Goal: Information Seeking & Learning: Learn about a topic

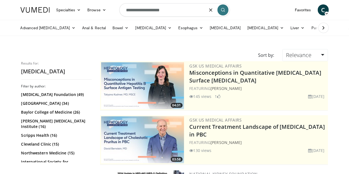
click at [187, 10] on input "**********" at bounding box center [174, 9] width 111 height 13
type input "*"
type input "**********"
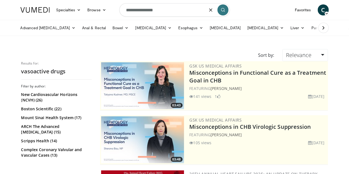
click at [162, 14] on input "**********" at bounding box center [174, 9] width 111 height 13
type input "**********"
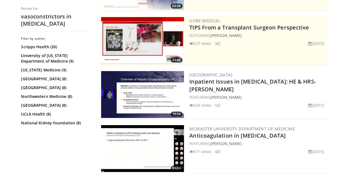
scroll to position [111, 0]
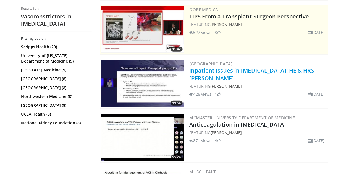
click at [260, 69] on link "Inpatient Issues in [MEDICAL_DATA]: HE & HRS-[PERSON_NAME]" at bounding box center [253, 74] width 127 height 15
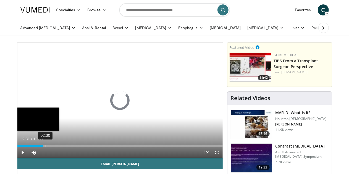
click at [46, 147] on div "02:30" at bounding box center [46, 146] width 1 height 2
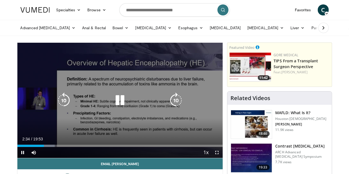
click at [175, 108] on icon "Video Player" at bounding box center [175, 100] width 15 height 15
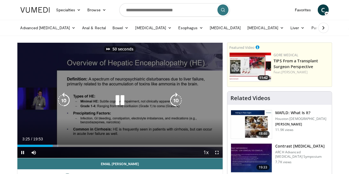
click at [175, 108] on icon "Video Player" at bounding box center [175, 100] width 15 height 15
click at [177, 105] on icon "Video Player" at bounding box center [175, 100] width 15 height 15
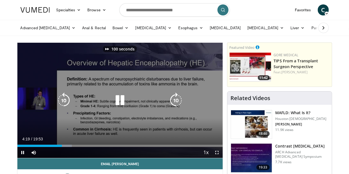
click at [177, 105] on icon "Video Player" at bounding box center [175, 100] width 15 height 15
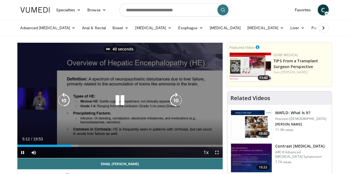
click at [177, 105] on icon "Video Player" at bounding box center [175, 100] width 15 height 15
click at [176, 105] on icon "Video Player" at bounding box center [175, 100] width 15 height 15
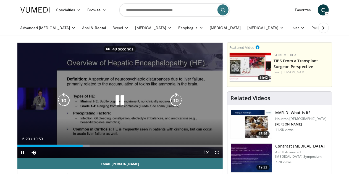
click at [176, 105] on icon "Video Player" at bounding box center [175, 100] width 15 height 15
click at [174, 108] on icon "Video Player" at bounding box center [175, 100] width 15 height 15
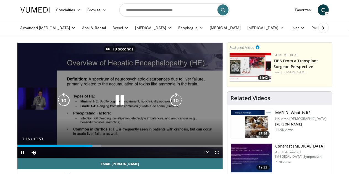
click at [174, 108] on icon "Video Player" at bounding box center [175, 100] width 15 height 15
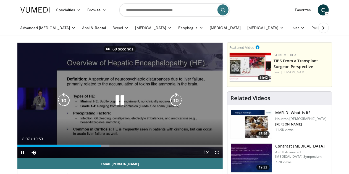
click at [174, 108] on icon "Video Player" at bounding box center [175, 100] width 15 height 15
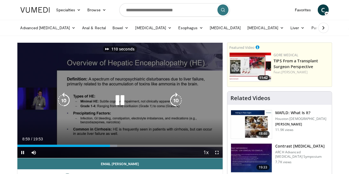
click at [174, 108] on icon "Video Player" at bounding box center [175, 100] width 15 height 15
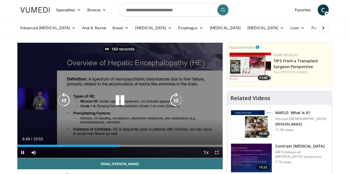
click at [174, 108] on icon "Video Player" at bounding box center [175, 100] width 15 height 15
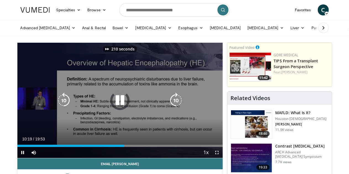
click at [174, 108] on icon "Video Player" at bounding box center [175, 100] width 15 height 15
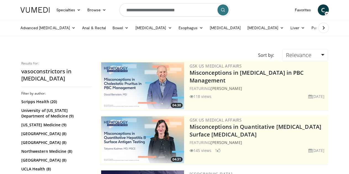
scroll to position [111, 0]
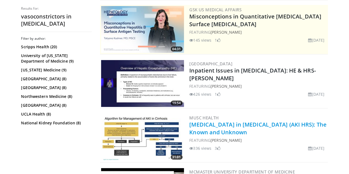
click at [285, 125] on link "[MEDICAL_DATA] in [MEDICAL_DATA] (AKI HRS): The Known and Unknown" at bounding box center [258, 128] width 137 height 15
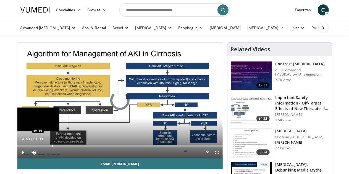
click at [52, 147] on div "Progress Bar" at bounding box center [52, 146] width 1 height 2
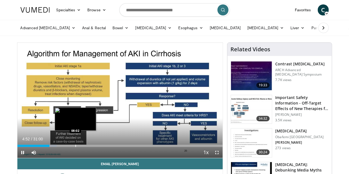
click at [75, 147] on div "Progress Bar" at bounding box center [75, 146] width 1 height 2
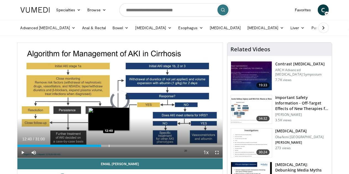
click at [109, 147] on div "Progress Bar" at bounding box center [109, 146] width 1 height 2
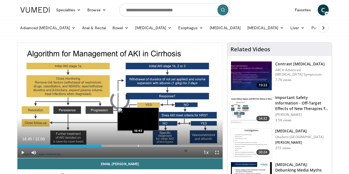
click at [124, 147] on div "Loaded : 43.73% 16:45 16:43" at bounding box center [119, 144] width 205 height 5
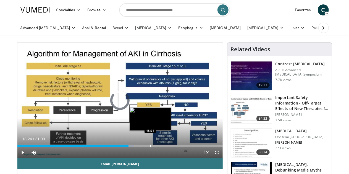
click at [150, 147] on div "Progress Bar" at bounding box center [150, 146] width 1 height 2
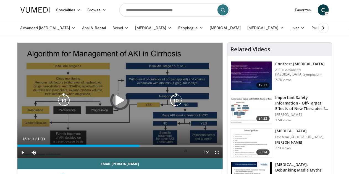
click at [124, 147] on div "18:27" at bounding box center [78, 146] width 122 height 2
click at [56, 105] on icon "Video Player" at bounding box center [63, 100] width 15 height 15
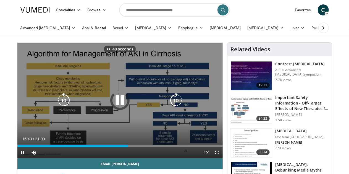
click at [56, 105] on icon "Video Player" at bounding box center [63, 100] width 15 height 15
click at [175, 104] on icon "Video Player" at bounding box center [175, 100] width 15 height 15
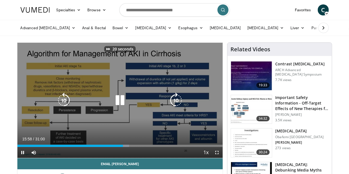
click at [175, 104] on icon "Video Player" at bounding box center [175, 100] width 15 height 15
click at [180, 101] on icon "Video Player" at bounding box center [175, 100] width 15 height 15
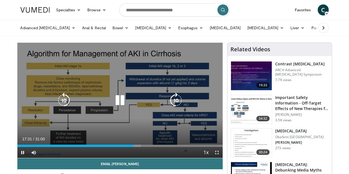
click at [176, 105] on icon "Video Player" at bounding box center [175, 100] width 15 height 15
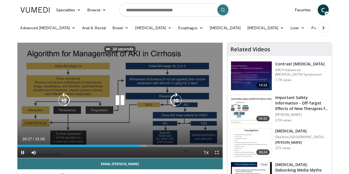
click at [176, 105] on icon "Video Player" at bounding box center [175, 100] width 15 height 15
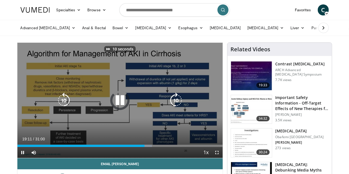
click at [176, 105] on icon "Video Player" at bounding box center [175, 100] width 15 height 15
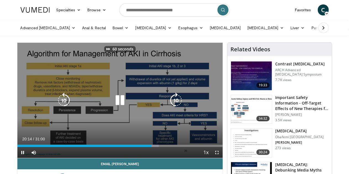
click at [176, 105] on icon "Video Player" at bounding box center [175, 100] width 15 height 15
click at [175, 104] on icon "Video Player" at bounding box center [175, 100] width 15 height 15
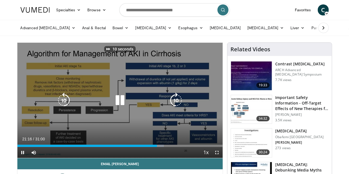
click at [175, 104] on icon "Video Player" at bounding box center [175, 100] width 15 height 15
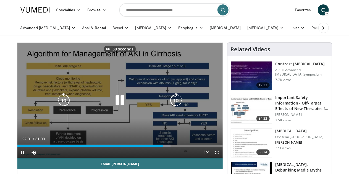
click at [175, 104] on icon "Video Player" at bounding box center [175, 100] width 15 height 15
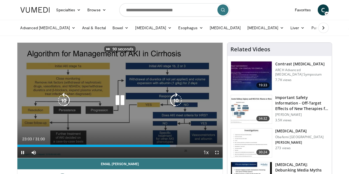
click at [175, 104] on icon "Video Player" at bounding box center [175, 100] width 15 height 15
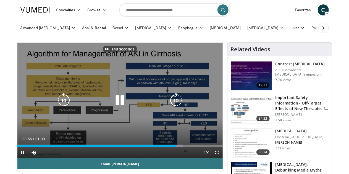
click at [175, 104] on icon "Video Player" at bounding box center [175, 100] width 15 height 15
click at [117, 107] on icon "Video Player" at bounding box center [119, 100] width 15 height 15
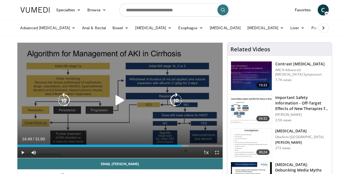
click at [176, 106] on icon "Video Player" at bounding box center [175, 100] width 15 height 15
click at [114, 106] on icon "Video Player" at bounding box center [119, 100] width 15 height 15
click at [175, 105] on icon "Video Player" at bounding box center [175, 100] width 15 height 15
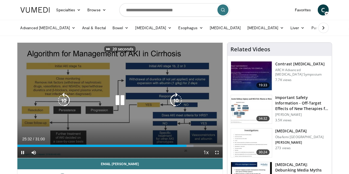
click at [175, 105] on icon "Video Player" at bounding box center [175, 100] width 15 height 15
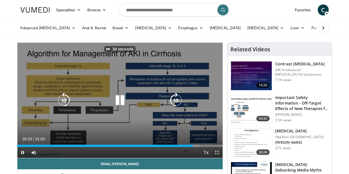
click at [175, 105] on icon "Video Player" at bounding box center [175, 100] width 15 height 15
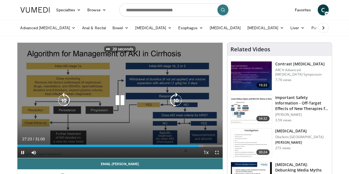
click at [175, 105] on icon "Video Player" at bounding box center [175, 100] width 15 height 15
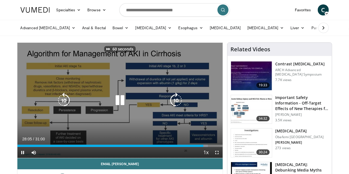
click at [175, 105] on icon "Video Player" at bounding box center [175, 100] width 15 height 15
click at [175, 107] on icon "Video Player" at bounding box center [175, 100] width 15 height 15
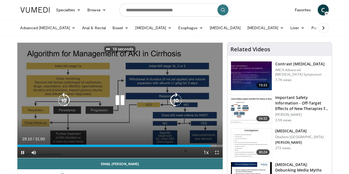
click at [175, 107] on icon "Video Player" at bounding box center [175, 100] width 15 height 15
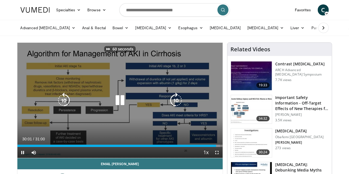
click at [175, 107] on icon "Video Player" at bounding box center [175, 100] width 15 height 15
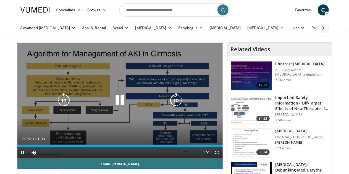
click at [174, 104] on icon "Video Player" at bounding box center [175, 100] width 15 height 15
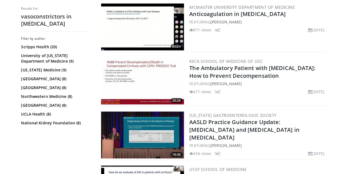
scroll to position [277, 0]
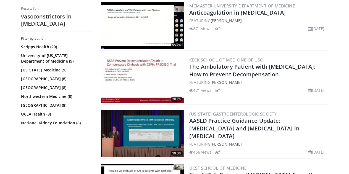
drag, startPoint x: 348, startPoint y: 52, endPoint x: 348, endPoint y: 59, distance: 6.9
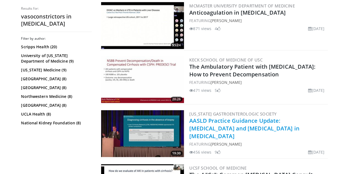
click at [242, 123] on link "AASLD Practice Guidance Update: [MEDICAL_DATA] and [MEDICAL_DATA] in [MEDICAL_D…" at bounding box center [245, 128] width 110 height 23
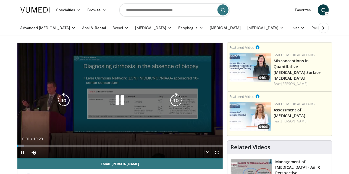
click at [176, 106] on icon "Video Player" at bounding box center [175, 100] width 15 height 15
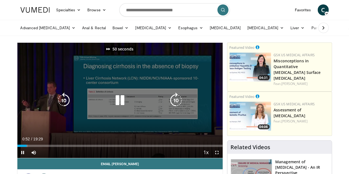
click at [176, 106] on icon "Video Player" at bounding box center [175, 100] width 15 height 15
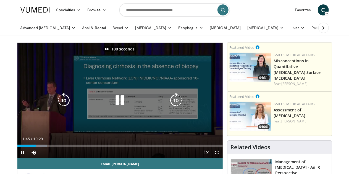
click at [176, 106] on icon "Video Player" at bounding box center [175, 100] width 15 height 15
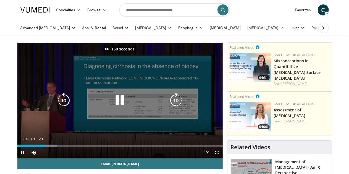
click at [176, 106] on icon "Video Player" at bounding box center [175, 100] width 15 height 15
click at [176, 104] on icon "Video Player" at bounding box center [175, 100] width 15 height 15
click at [117, 106] on icon "Video Player" at bounding box center [119, 100] width 15 height 15
click at [177, 104] on icon "Video Player" at bounding box center [175, 100] width 15 height 15
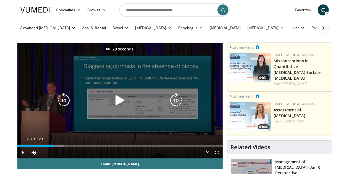
click at [177, 104] on icon "Video Player" at bounding box center [175, 100] width 15 height 15
click at [114, 102] on icon "Video Player" at bounding box center [119, 100] width 15 height 15
click at [119, 107] on icon "Video Player" at bounding box center [119, 100] width 15 height 15
click at [176, 103] on icon "Video Player" at bounding box center [175, 100] width 15 height 15
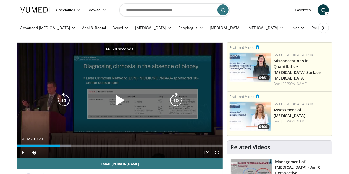
click at [176, 103] on icon "Video Player" at bounding box center [175, 100] width 15 height 15
click at [112, 106] on icon "Video Player" at bounding box center [119, 100] width 15 height 15
click at [178, 101] on icon "Video Player" at bounding box center [175, 100] width 15 height 15
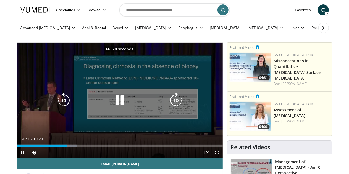
click at [178, 101] on icon "Video Player" at bounding box center [175, 100] width 15 height 15
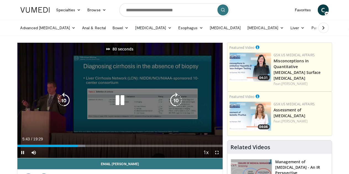
click at [178, 101] on icon "Video Player" at bounding box center [175, 100] width 15 height 15
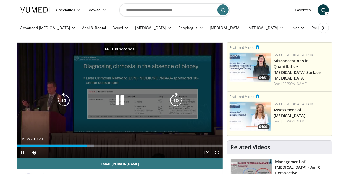
click at [178, 101] on icon "Video Player" at bounding box center [175, 100] width 15 height 15
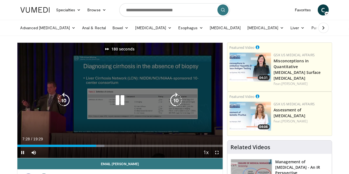
click at [178, 101] on icon "Video Player" at bounding box center [175, 100] width 15 height 15
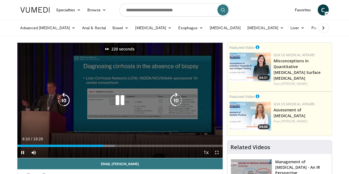
click at [178, 101] on icon "Video Player" at bounding box center [175, 100] width 15 height 15
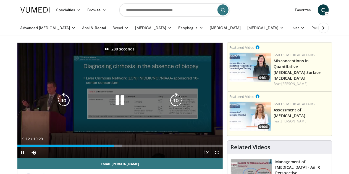
click at [178, 101] on icon "Video Player" at bounding box center [175, 100] width 15 height 15
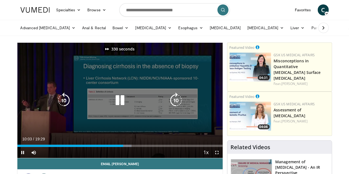
click at [178, 101] on icon "Video Player" at bounding box center [175, 100] width 15 height 15
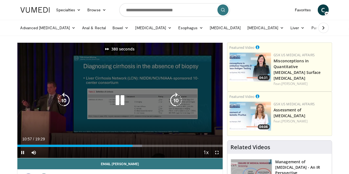
click at [178, 101] on icon "Video Player" at bounding box center [175, 100] width 15 height 15
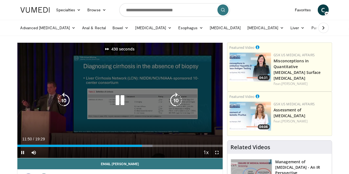
click at [178, 101] on icon "Video Player" at bounding box center [175, 100] width 15 height 15
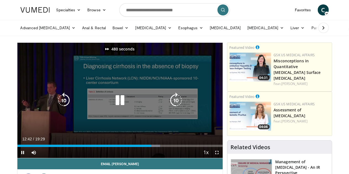
click at [178, 101] on icon "Video Player" at bounding box center [175, 100] width 15 height 15
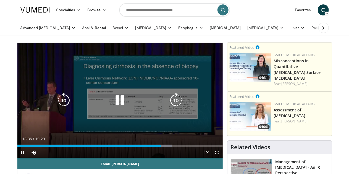
click at [178, 101] on icon "Video Player" at bounding box center [175, 100] width 15 height 15
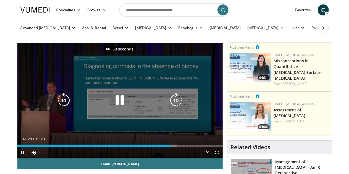
click at [178, 101] on icon "Video Player" at bounding box center [175, 100] width 15 height 15
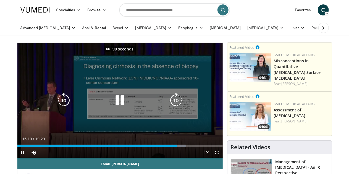
click at [178, 101] on icon "Video Player" at bounding box center [175, 100] width 15 height 15
click at [56, 103] on icon "Video Player" at bounding box center [63, 100] width 15 height 15
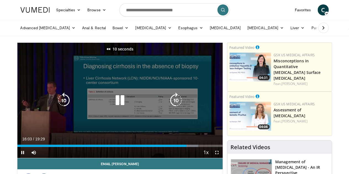
click at [56, 103] on icon "Video Player" at bounding box center [63, 100] width 15 height 15
click at [179, 108] on icon "Video Player" at bounding box center [175, 100] width 15 height 15
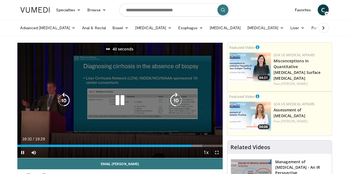
click at [179, 108] on icon "Video Player" at bounding box center [175, 100] width 15 height 15
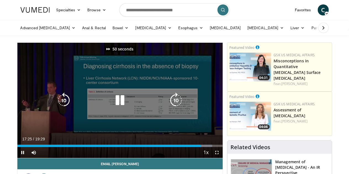
click at [179, 108] on icon "Video Player" at bounding box center [175, 100] width 15 height 15
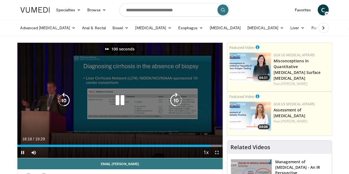
click at [179, 108] on icon "Video Player" at bounding box center [175, 100] width 15 height 15
click at [114, 103] on icon "Video Player" at bounding box center [119, 100] width 15 height 15
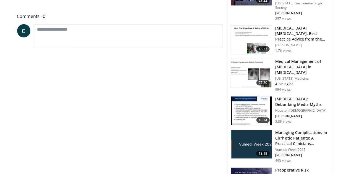
scroll to position [221, 0]
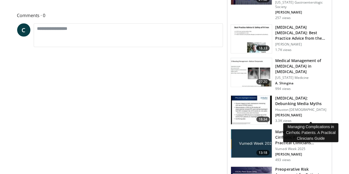
click at [307, 129] on h3 "Managing Complications in Cirrhotic Patients: A Practical Clinicians…" at bounding box center [302, 137] width 53 height 17
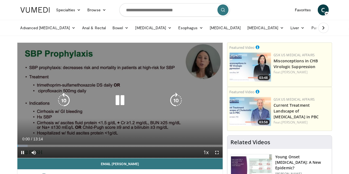
click at [178, 106] on icon "Video Player" at bounding box center [175, 100] width 15 height 15
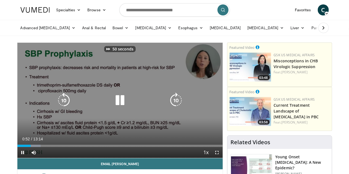
click at [178, 106] on icon "Video Player" at bounding box center [175, 100] width 15 height 15
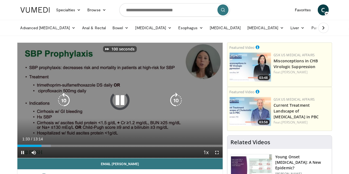
click at [178, 106] on icon "Video Player" at bounding box center [175, 100] width 15 height 15
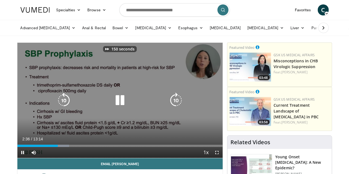
click at [178, 106] on icon "Video Player" at bounding box center [175, 100] width 15 height 15
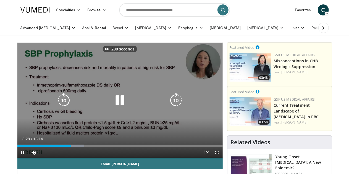
click at [178, 106] on icon "Video Player" at bounding box center [175, 100] width 15 height 15
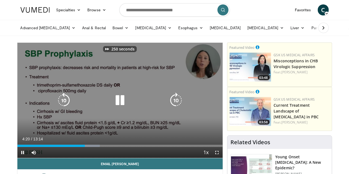
click at [178, 106] on icon "Video Player" at bounding box center [175, 100] width 15 height 15
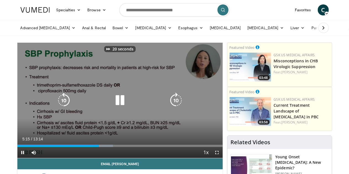
click at [178, 106] on icon "Video Player" at bounding box center [175, 100] width 15 height 15
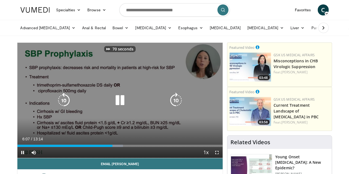
click at [178, 106] on icon "Video Player" at bounding box center [175, 100] width 15 height 15
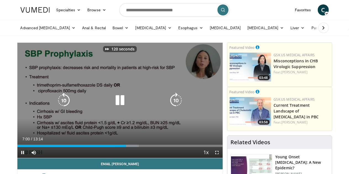
click at [178, 106] on icon "Video Player" at bounding box center [175, 100] width 15 height 15
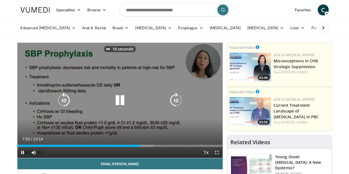
click at [178, 106] on icon "Video Player" at bounding box center [175, 100] width 15 height 15
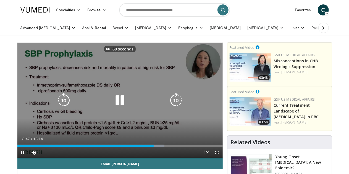
click at [178, 106] on icon "Video Player" at bounding box center [175, 100] width 15 height 15
click at [56, 105] on icon "Video Player" at bounding box center [63, 100] width 15 height 15
click at [176, 105] on icon "Video Player" at bounding box center [175, 100] width 15 height 15
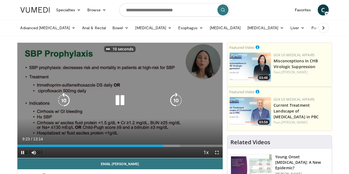
click at [176, 105] on icon "Video Player" at bounding box center [175, 100] width 15 height 15
click at [178, 104] on icon "Video Player" at bounding box center [175, 100] width 15 height 15
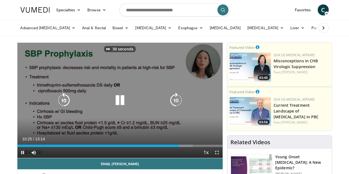
click at [178, 104] on icon "Video Player" at bounding box center [175, 100] width 15 height 15
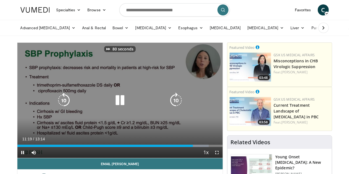
click at [178, 104] on icon "Video Player" at bounding box center [175, 100] width 15 height 15
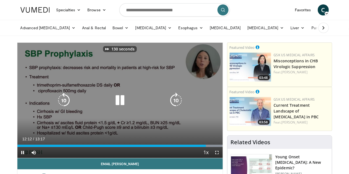
click at [178, 104] on icon "Video Player" at bounding box center [175, 100] width 15 height 15
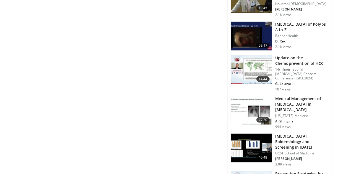
scroll to position [331, 0]
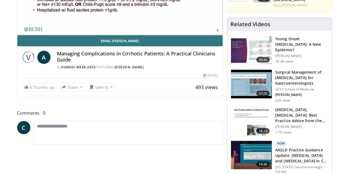
scroll to position [127, 0]
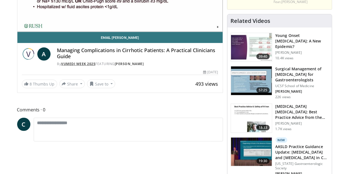
click at [62, 66] on link "Vumedi Week 2025" at bounding box center [78, 64] width 34 height 5
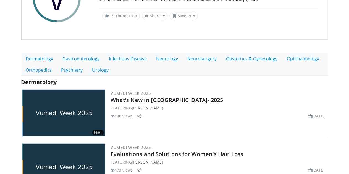
scroll to position [101, 0]
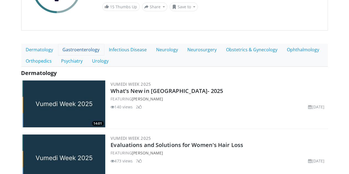
click at [75, 49] on link "Gastroenterology" at bounding box center [81, 50] width 46 height 12
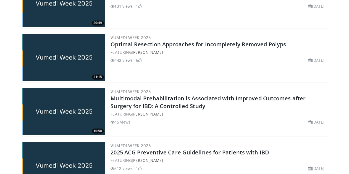
scroll to position [608, 0]
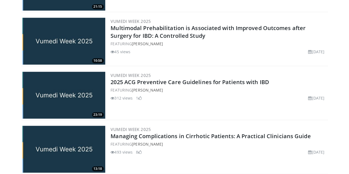
drag, startPoint x: 349, startPoint y: 110, endPoint x: 349, endPoint y: 120, distance: 9.4
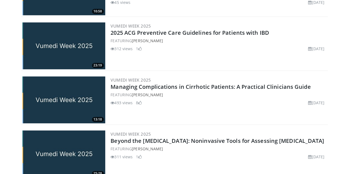
scroll to position [0, 0]
